Goal: Check status

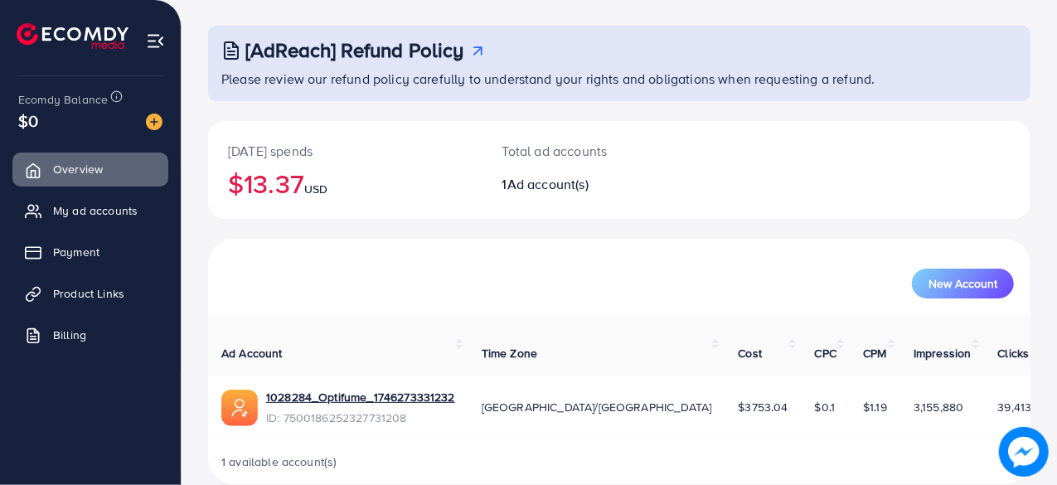
scroll to position [85, 0]
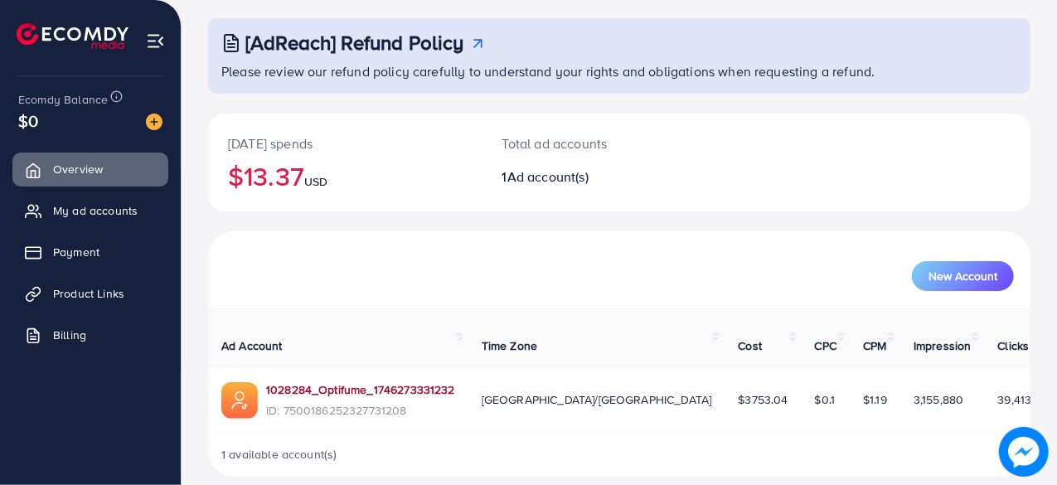
click at [385, 381] on link "1028284_Optifume_1746273331232" at bounding box center [360, 389] width 189 height 17
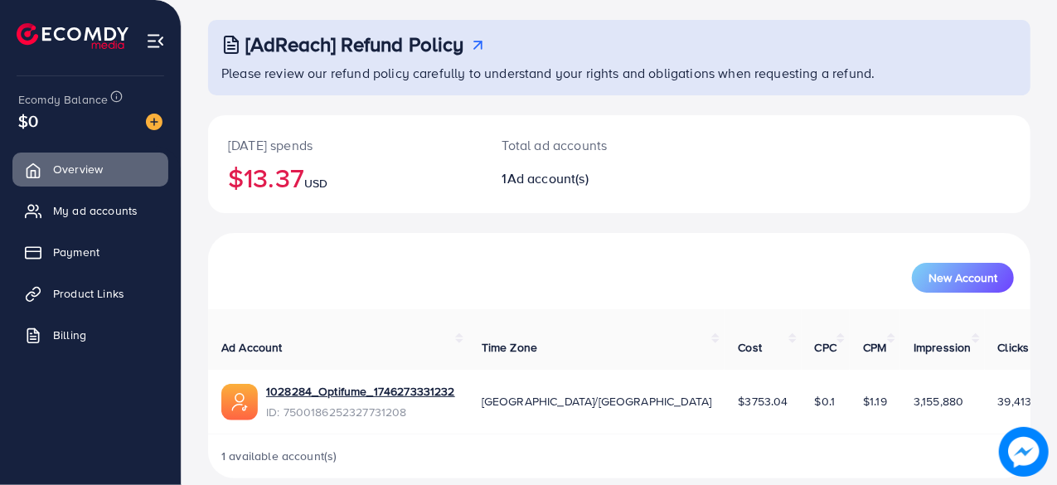
scroll to position [85, 0]
